Goal: Task Accomplishment & Management: Use online tool/utility

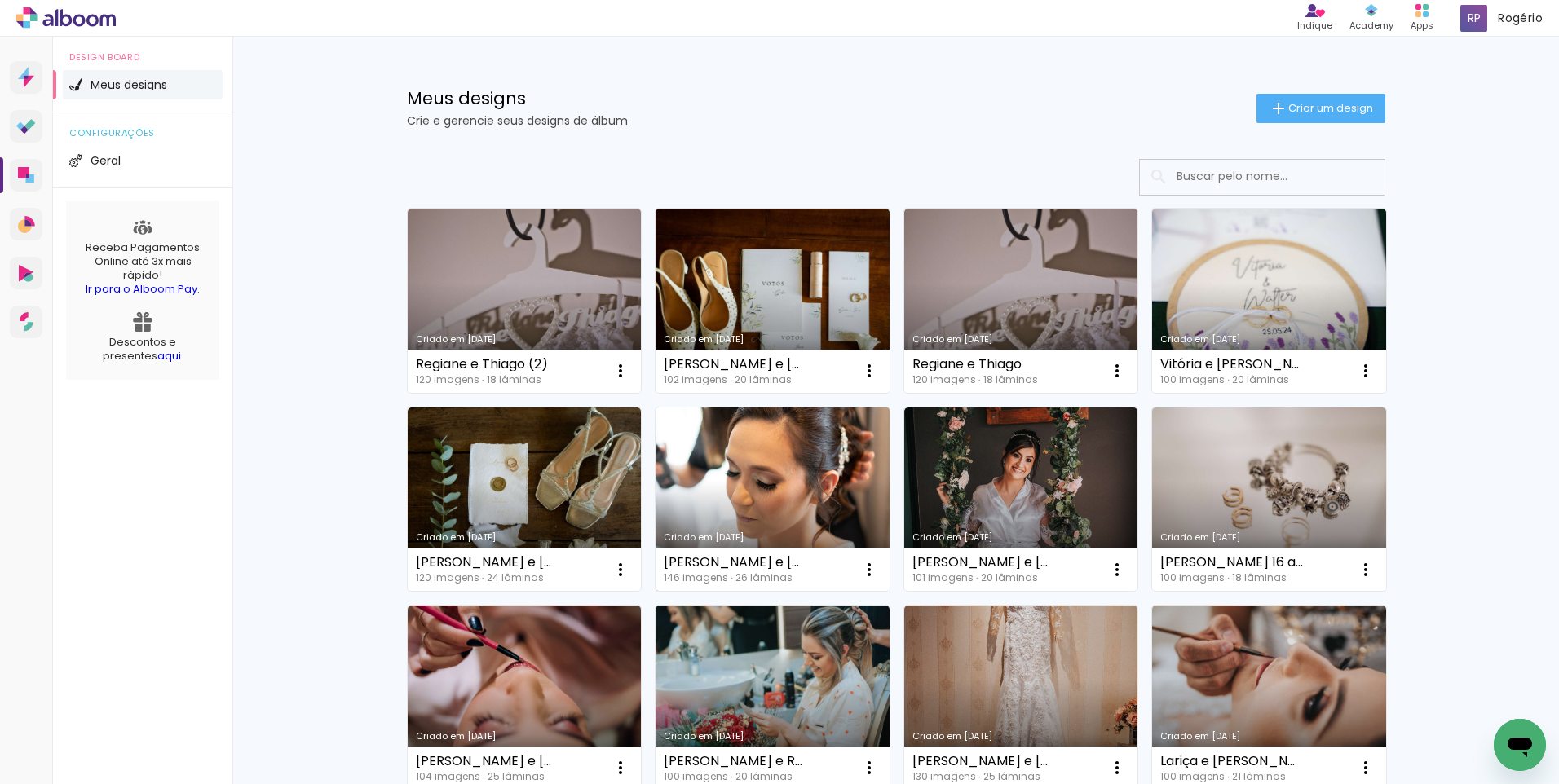
click at [764, 470] on link "Criado em [DATE]" at bounding box center [773, 500] width 234 height 184
